Goal: Browse casually

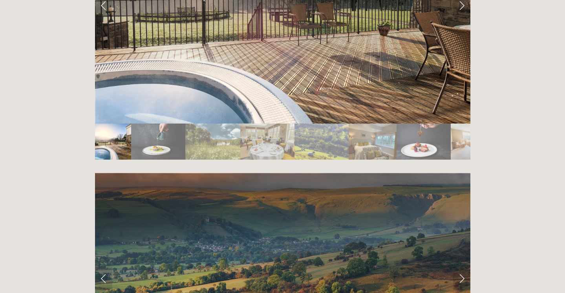
scroll to position [1326, 0]
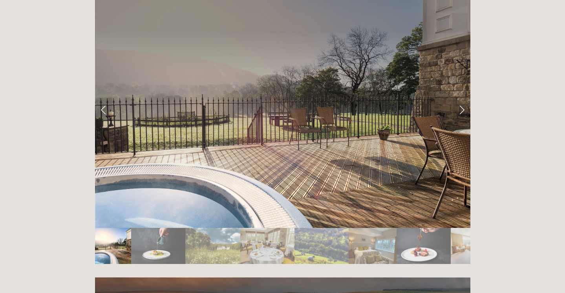
click at [256, 228] on img "Slide 4" at bounding box center [267, 246] width 54 height 36
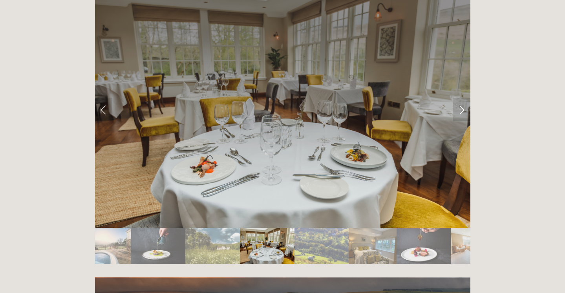
scroll to position [1276, 0]
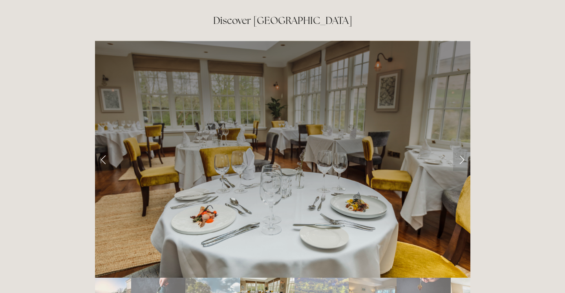
click at [297, 278] on img "Slide 5" at bounding box center [321, 296] width 54 height 36
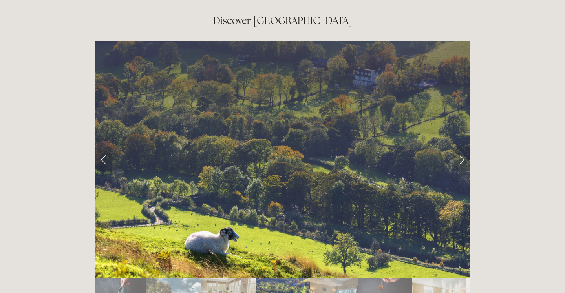
click at [354, 278] on img "Slide 6" at bounding box center [334, 296] width 48 height 36
click at [397, 278] on img "Slide 7" at bounding box center [385, 296] width 54 height 36
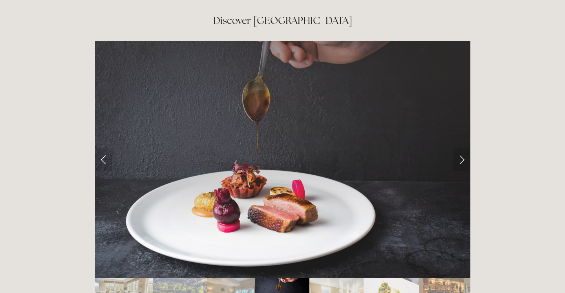
click at [410, 278] on img "Slide 9" at bounding box center [390, 296] width 55 height 36
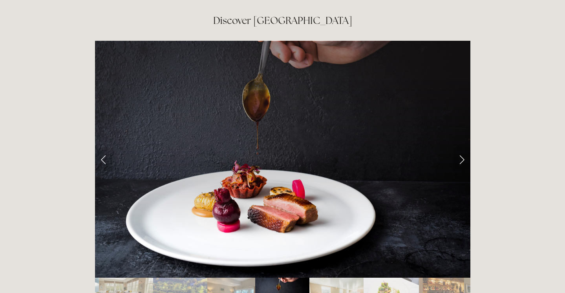
click at [410, 278] on img "Slide 9" at bounding box center [390, 296] width 55 height 36
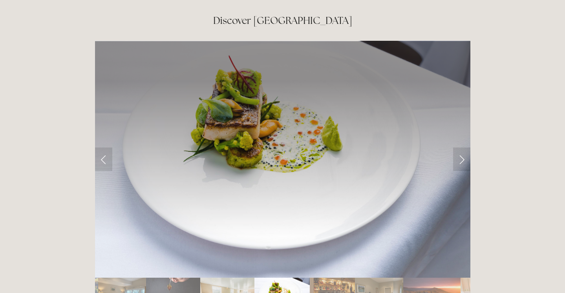
click at [341, 278] on img "Slide 10" at bounding box center [332, 296] width 45 height 36
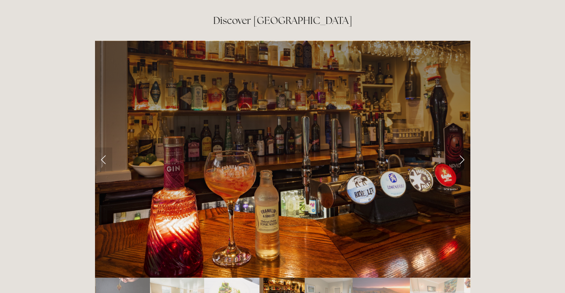
click at [360, 278] on img "Slide 12" at bounding box center [380, 296] width 57 height 36
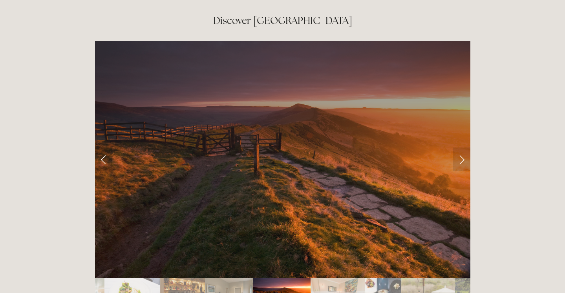
click at [401, 278] on img "Slide 15" at bounding box center [428, 296] width 54 height 36
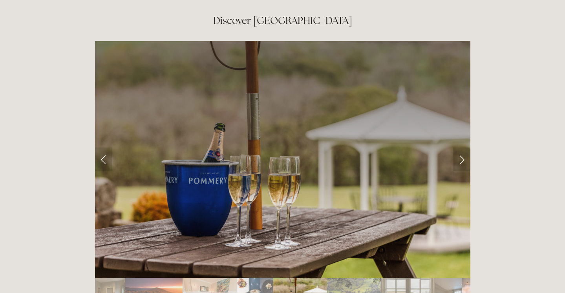
click at [412, 278] on img "Slide 17" at bounding box center [408, 296] width 54 height 36
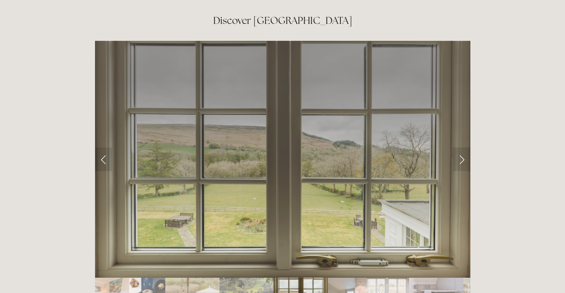
click at [412, 278] on img "Slide 20" at bounding box center [436, 296] width 54 height 36
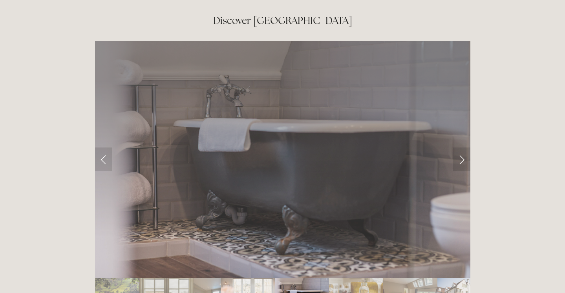
click at [412, 278] on img "Slide 22" at bounding box center [410, 296] width 54 height 36
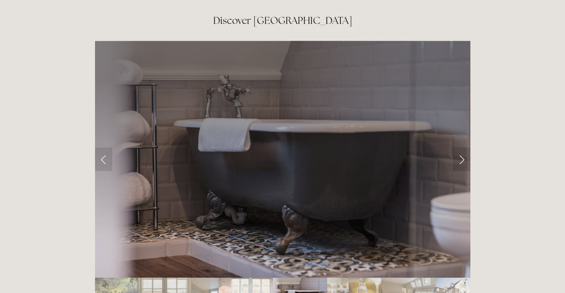
click at [412, 278] on img "Slide 22" at bounding box center [408, 296] width 54 height 36
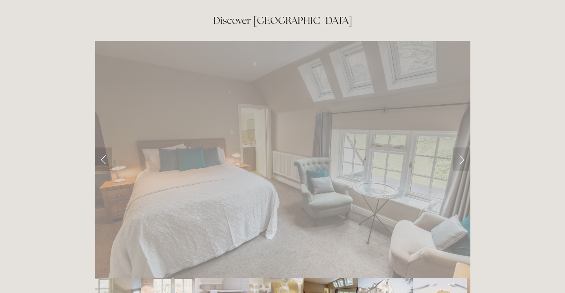
click at [413, 278] on img "Slide 24" at bounding box center [440, 296] width 54 height 36
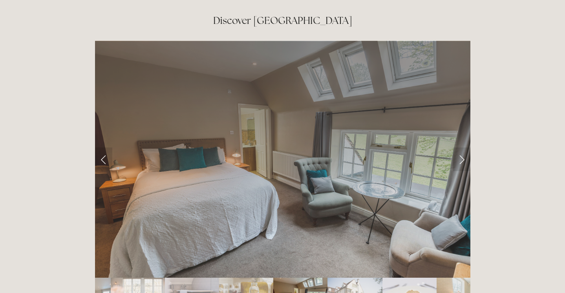
click at [412, 278] on img "Slide 24" at bounding box center [409, 296] width 54 height 36
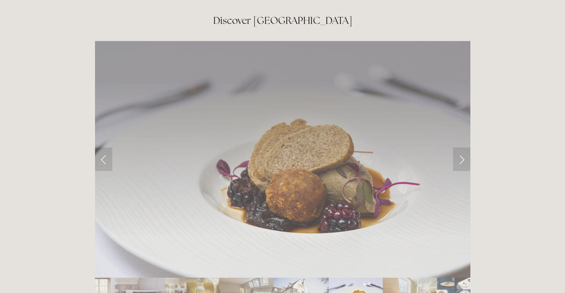
click at [412, 278] on img "Slide 25" at bounding box center [410, 296] width 54 height 36
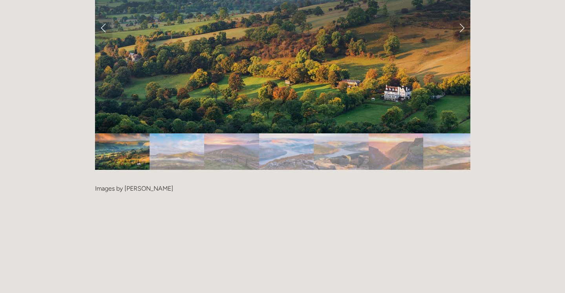
scroll to position [1684, 0]
